Goal: Task Accomplishment & Management: Complete application form

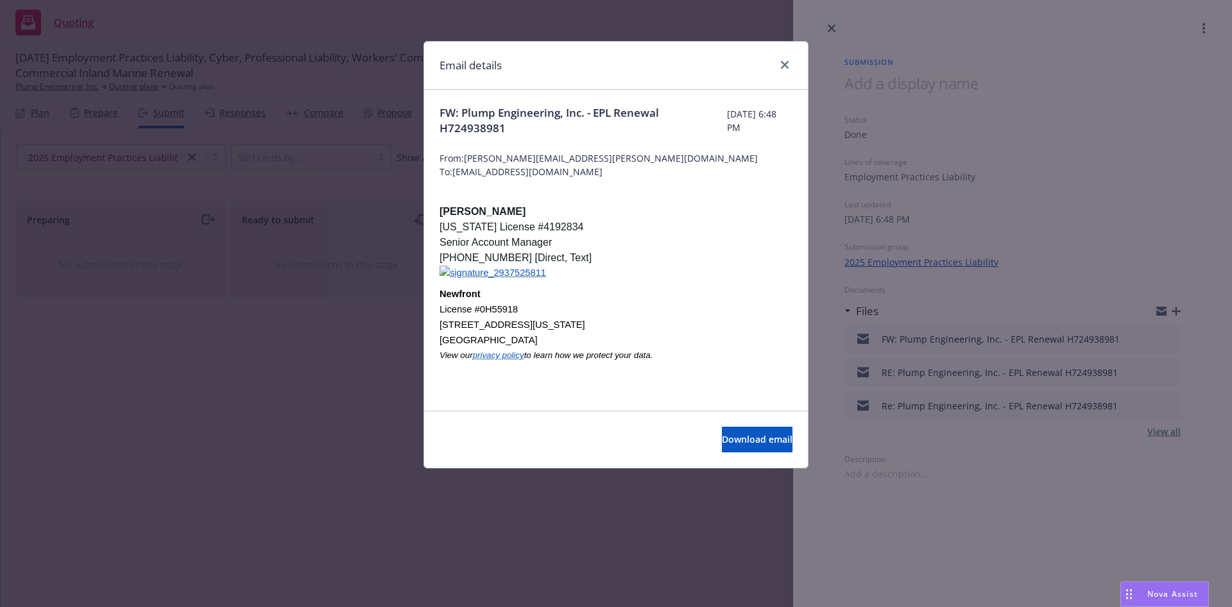
scroll to position [481, 0]
